Goal: Information Seeking & Learning: Learn about a topic

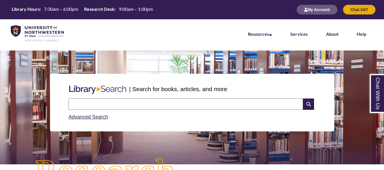
click at [184, 103] on input "text" at bounding box center [185, 104] width 234 height 11
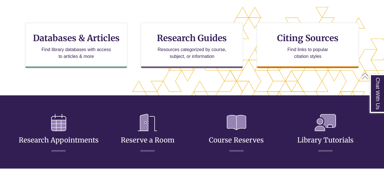
scroll to position [190, 0]
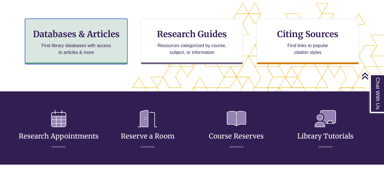
click at [90, 43] on p "Find library databases with access to articles & more" at bounding box center [76, 49] width 74 height 14
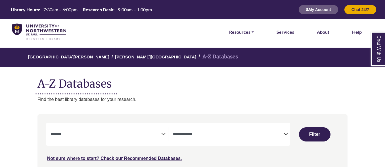
select select "Database Subject Filter"
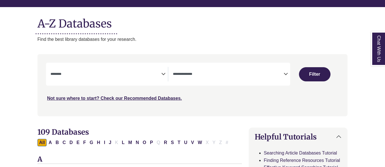
scroll to position [61, 0]
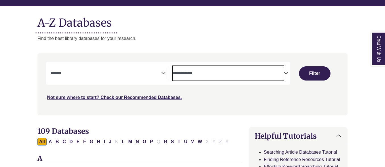
click at [208, 76] on textarea "Search" at bounding box center [228, 74] width 111 height 5
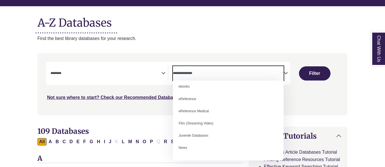
scroll to position [17, 0]
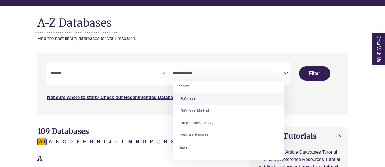
select select "*****"
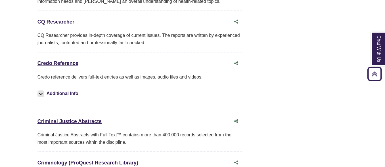
scroll to position [1467, 0]
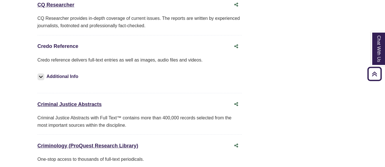
click at [74, 43] on link "Credo Reference This link opens in a new window" at bounding box center [58, 46] width 41 height 6
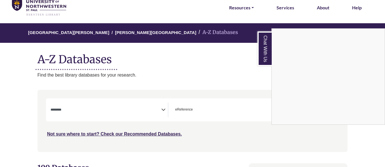
scroll to position [0, 0]
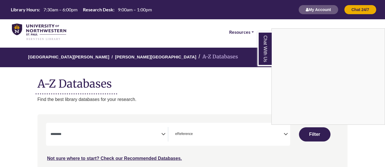
click at [157, 32] on div "Chat With Us" at bounding box center [192, 83] width 385 height 167
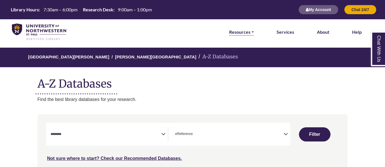
click at [248, 33] on link "Resources" at bounding box center [241, 31] width 25 height 7
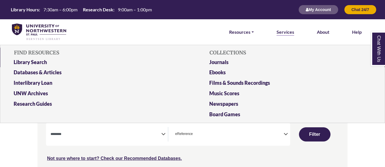
click at [280, 31] on link "Services" at bounding box center [286, 31] width 18 height 7
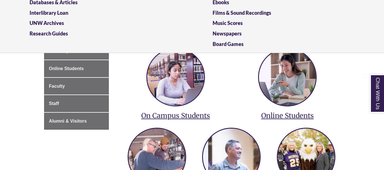
scroll to position [80, 0]
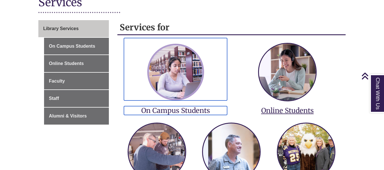
click at [199, 81] on img at bounding box center [175, 72] width 57 height 57
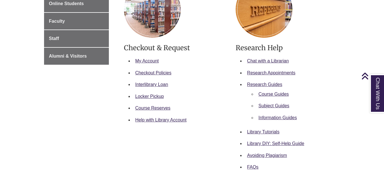
scroll to position [141, 0]
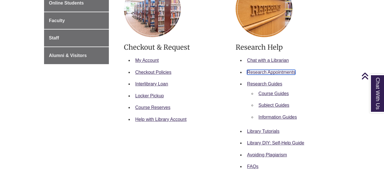
click at [276, 74] on link "Research Appointments" at bounding box center [271, 72] width 48 height 5
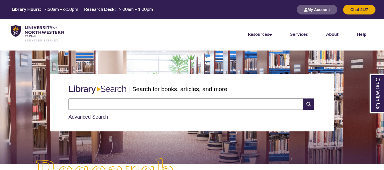
click at [136, 103] on input "text" at bounding box center [185, 104] width 234 height 11
type input "**********"
